Goal: Task Accomplishment & Management: Complete application form

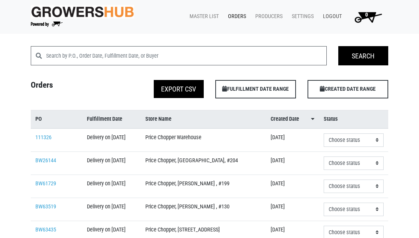
click at [337, 13] on link "Logout" at bounding box center [331, 16] width 28 height 15
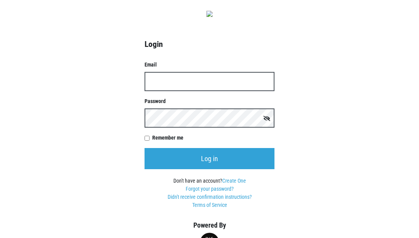
click at [50, 95] on div "Login Email Password Remember me Log in Don't have an account? Create One Forgo…" at bounding box center [209, 135] width 369 height 270
click at [160, 91] on input "Email" at bounding box center [210, 81] width 130 height 19
paste input "str232produce-fwd@pricechopper.com"
click at [164, 91] on input "str232produce-fwd@pricechopper.com" at bounding box center [210, 81] width 130 height 19
type input "str052produce-fwd@pricechopper.com"
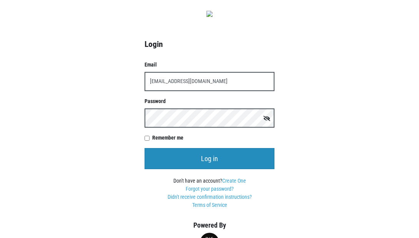
click at [187, 169] on input "Log in" at bounding box center [210, 158] width 130 height 21
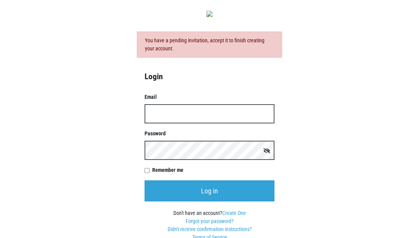
click at [93, 118] on div "You have a pending invitation, accept it to finish creating your account. Login…" at bounding box center [209, 151] width 369 height 302
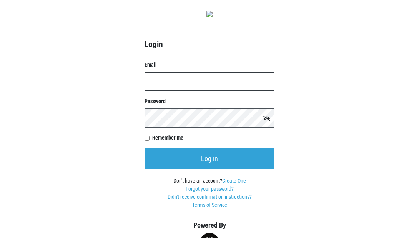
click at [179, 89] on input "Email" at bounding box center [210, 81] width 130 height 19
click at [68, 80] on div "Login Email Password Remember me Log in Don't have an account? Create One Forgo…" at bounding box center [209, 135] width 369 height 270
click at [202, 91] on input "Email" at bounding box center [210, 81] width 130 height 19
click at [345, 104] on div "Login Email Password Remember me Log in Don't have an account? Create One Forgo…" at bounding box center [209, 135] width 369 height 270
click at [186, 91] on input "Email" at bounding box center [210, 81] width 130 height 19
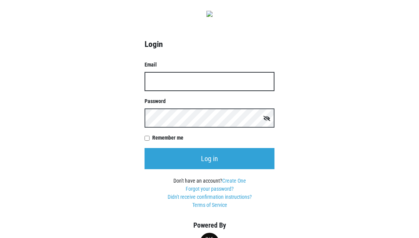
scroll to position [1, 0]
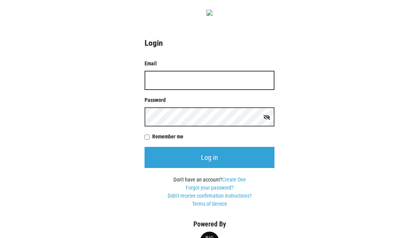
click at [194, 90] on input "Email" at bounding box center [210, 80] width 130 height 19
click at [66, 117] on div "Login Email Password Remember me Log in Don't have an account? Create One Forgo…" at bounding box center [209, 134] width 369 height 270
click at [192, 90] on input "Email" at bounding box center [210, 80] width 130 height 19
paste input "[EMAIL_ADDRESS][DOMAIN_NAME]"
click at [166, 90] on input "[EMAIL_ADDRESS][DOMAIN_NAME]" at bounding box center [210, 80] width 130 height 19
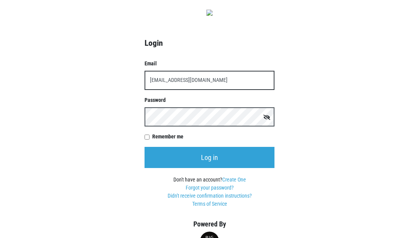
click at [162, 90] on input "[EMAIL_ADDRESS][DOMAIN_NAME]" at bounding box center [210, 80] width 130 height 19
click at [164, 90] on input "[EMAIL_ADDRESS][DOMAIN_NAME]" at bounding box center [210, 80] width 130 height 19
click at [158, 90] on input "stro52produce-fwd@pricechopper.com" at bounding box center [210, 80] width 130 height 19
click at [163, 90] on input "strore52produce-fwd@pricechopper.com" at bounding box center [210, 80] width 130 height 19
type input "strore052produce-fwd@pricechopper.com"
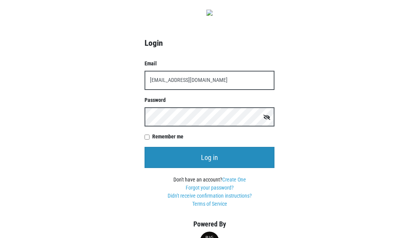
click at [205, 168] on input "Log in" at bounding box center [210, 157] width 130 height 21
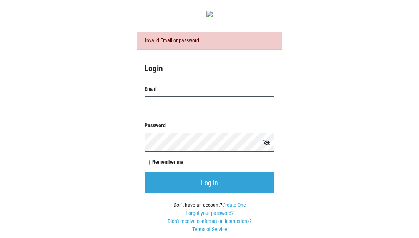
click at [102, 140] on div "Invalid Email or password. Login Email Password Remember me Log in Don't have a…" at bounding box center [209, 147] width 369 height 294
click at [192, 115] on input "Email" at bounding box center [210, 105] width 130 height 19
paste input "str232produce-fwd@pricechopper.com"
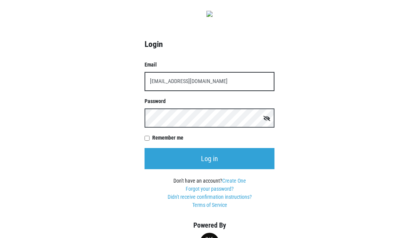
click at [163, 91] on input "[EMAIL_ADDRESS][DOMAIN_NAME]" at bounding box center [210, 81] width 130 height 19
drag, startPoint x: 236, startPoint y: 91, endPoint x: 148, endPoint y: 96, distance: 87.5
click at [148, 91] on input "[EMAIL_ADDRESS][DOMAIN_NAME]" at bounding box center [210, 81] width 130 height 19
drag, startPoint x: 147, startPoint y: 94, endPoint x: 242, endPoint y: 93, distance: 95.1
click at [242, 91] on input "[EMAIL_ADDRESS][DOMAIN_NAME]" at bounding box center [210, 81] width 130 height 19
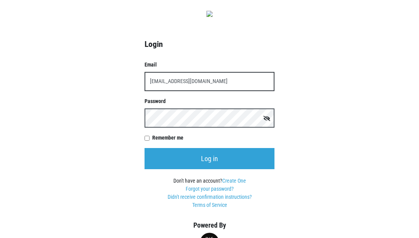
type input "[EMAIL_ADDRESS][DOMAIN_NAME]"
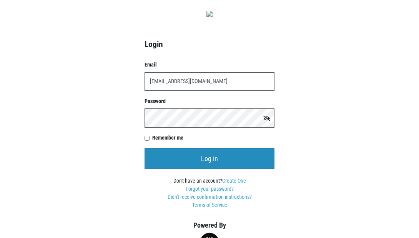
click at [207, 169] on input "Log in" at bounding box center [210, 158] width 130 height 21
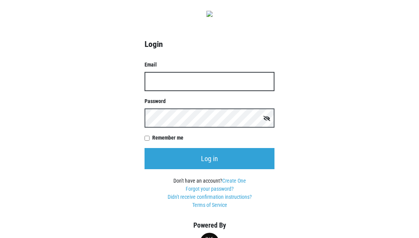
type input "[PERSON_NAME][EMAIL_ADDRESS][DOMAIN_NAME]"
click at [210, 169] on input "Log in" at bounding box center [210, 158] width 130 height 21
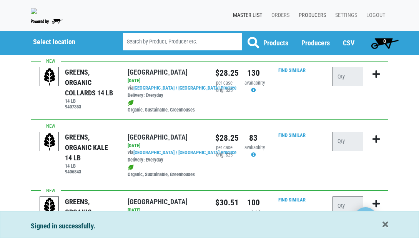
click at [316, 18] on link "Producers" at bounding box center [311, 15] width 37 height 15
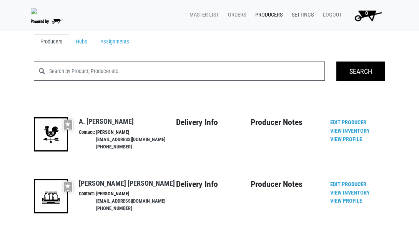
click at [295, 13] on link "Settings" at bounding box center [301, 15] width 31 height 15
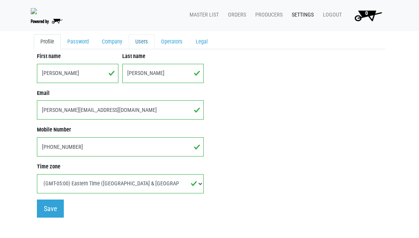
click at [136, 41] on link "Users" at bounding box center [142, 41] width 26 height 15
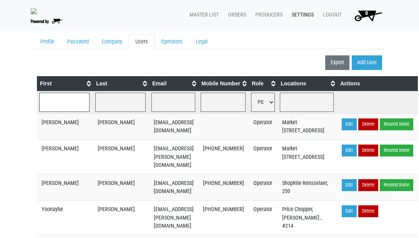
scroll to position [0, 0]
click at [54, 107] on input "search" at bounding box center [64, 102] width 50 height 19
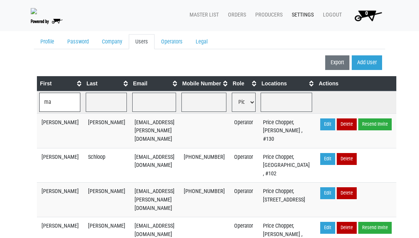
type input "m"
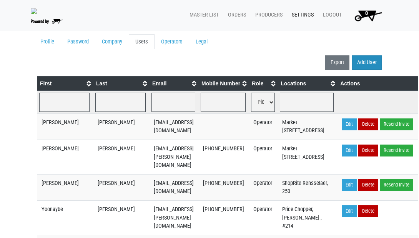
click at [366, 62] on link "Add User" at bounding box center [367, 62] width 30 height 15
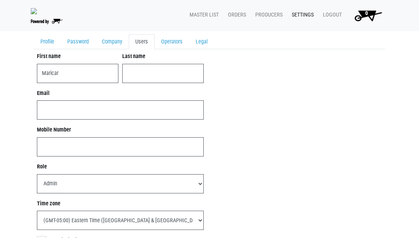
type input "Maricar"
type input "Dexter"
type input "[EMAIL_ADDRESS][DOMAIN_NAME]"
click at [250, 152] on div at bounding box center [299, 160] width 179 height 217
click at [164, 127] on form "First name Maricar Last name Dexter Email maricar_dexter@yahoo.com Mobile Numbe…" at bounding box center [120, 160] width 167 height 217
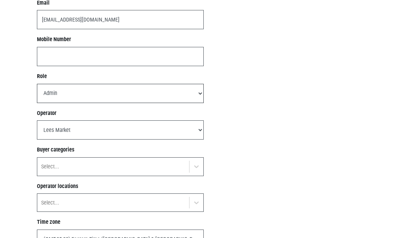
scroll to position [58, 0]
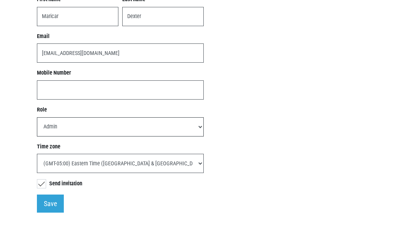
select select "manager"
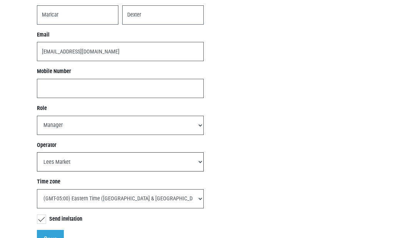
select select "2223fd56-f53b-42b6-90b3-d3479fed72d8"
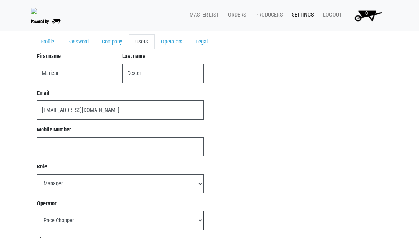
scroll to position [0, 0]
drag, startPoint x: 41, startPoint y: 113, endPoint x: 109, endPoint y: 113, distance: 68.1
click at [109, 113] on input "[EMAIL_ADDRESS][DOMAIN_NAME]" at bounding box center [120, 109] width 167 height 19
click at [173, 44] on link "Operators" at bounding box center [172, 41] width 35 height 15
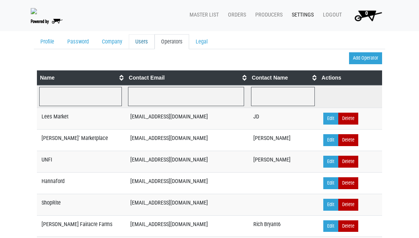
click at [141, 46] on link "Users" at bounding box center [142, 41] width 26 height 15
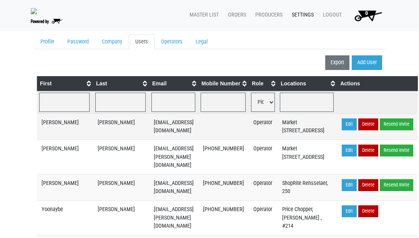
click at [363, 64] on link "Add User" at bounding box center [367, 62] width 30 height 15
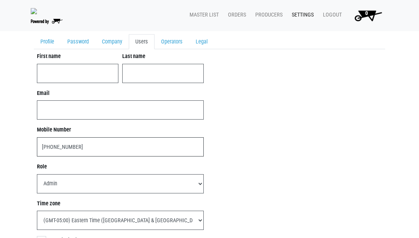
type input "[PHONE_NUMBER]"
click at [86, 74] on input "First name" at bounding box center [78, 73] width 82 height 19
type input "Maricar"
type input "Dexter"
paste input "[EMAIL_ADDRESS][DOMAIN_NAME]"
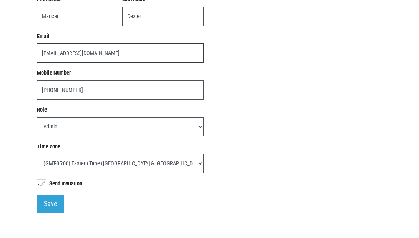
scroll to position [58, 0]
type input "[EMAIL_ADDRESS][DOMAIN_NAME]"
select select "operator"
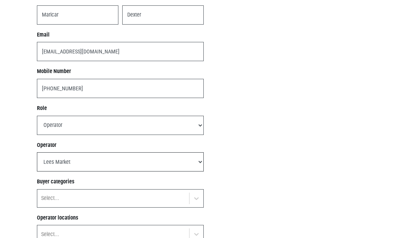
select select "2223fd56-f53b-42b6-90b3-d3479fed72d8"
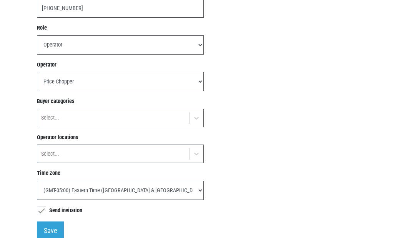
scroll to position [184, 0]
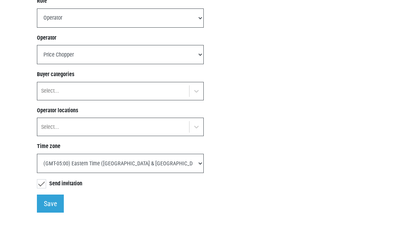
click at [82, 136] on div "Select..." at bounding box center [120, 127] width 167 height 18
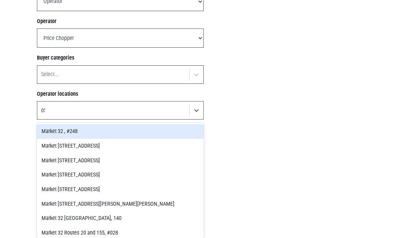
scroll to position [167, 0]
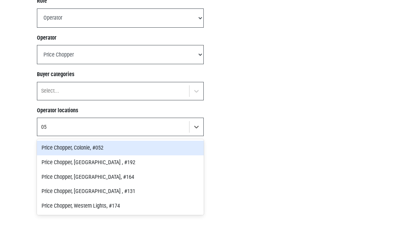
type input "052"
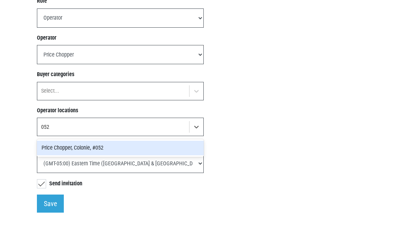
click at [90, 147] on div "Price Chopper, Colonie, #052" at bounding box center [120, 148] width 167 height 15
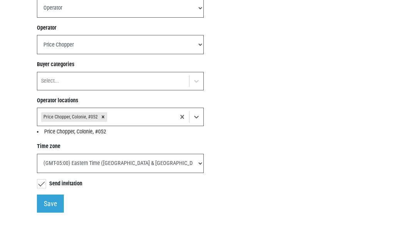
scroll to position [177, 0]
click at [52, 204] on input "Save" at bounding box center [50, 204] width 27 height 18
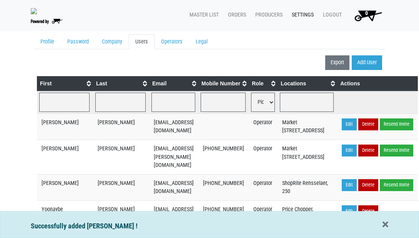
scroll to position [1, 0]
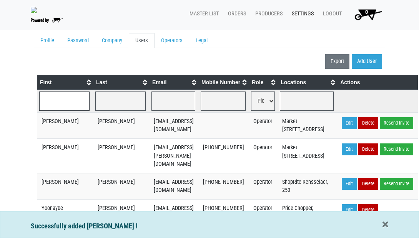
click at [54, 104] on input "search" at bounding box center [64, 101] width 50 height 19
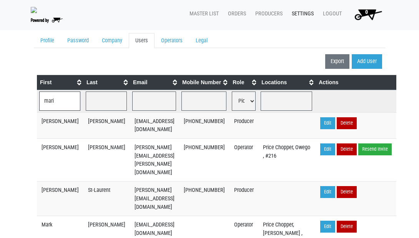
type input "maric"
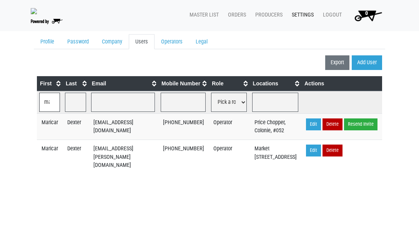
scroll to position [0, 0]
